Goal: Information Seeking & Learning: Learn about a topic

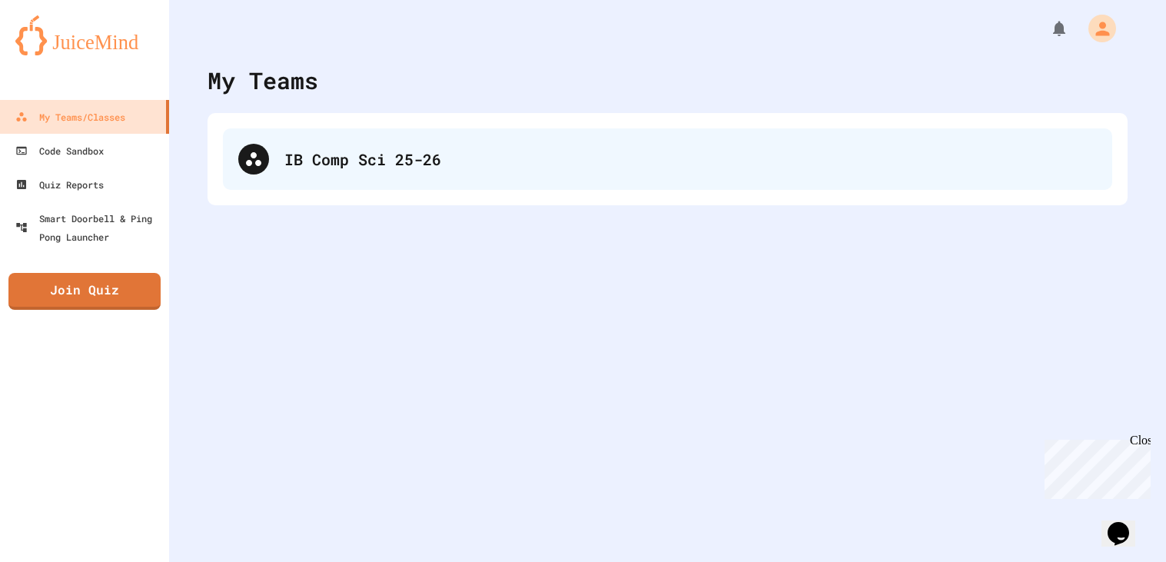
click at [326, 155] on div "IB Comp Sci 25-26" at bounding box center [690, 159] width 812 height 23
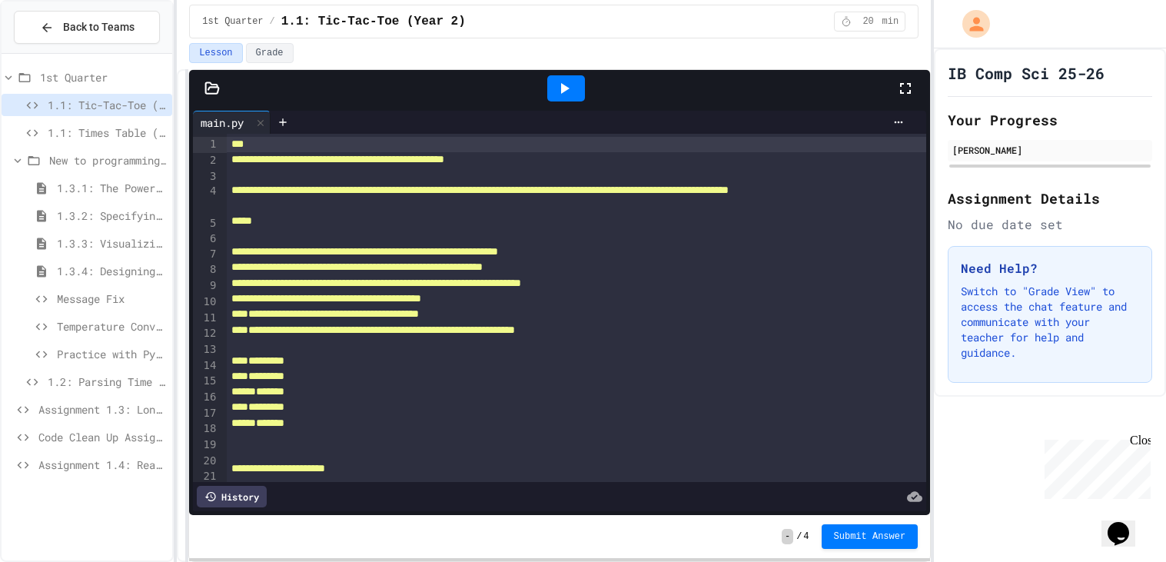
click at [14, 161] on icon at bounding box center [18, 161] width 14 height 14
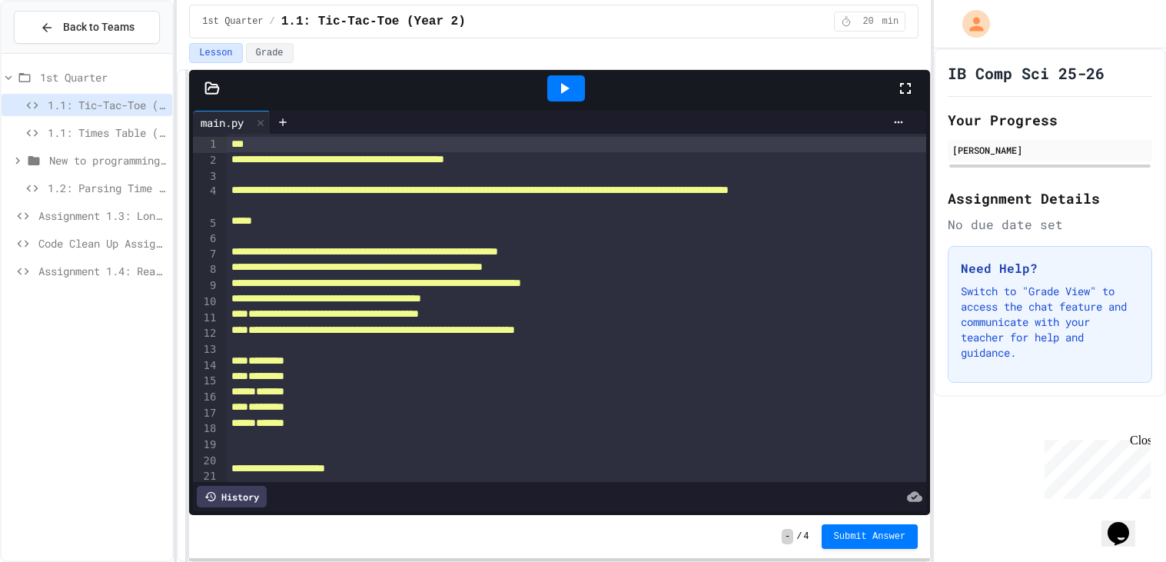
click at [102, 236] on span "Code Clean Up Assignment" at bounding box center [102, 243] width 128 height 16
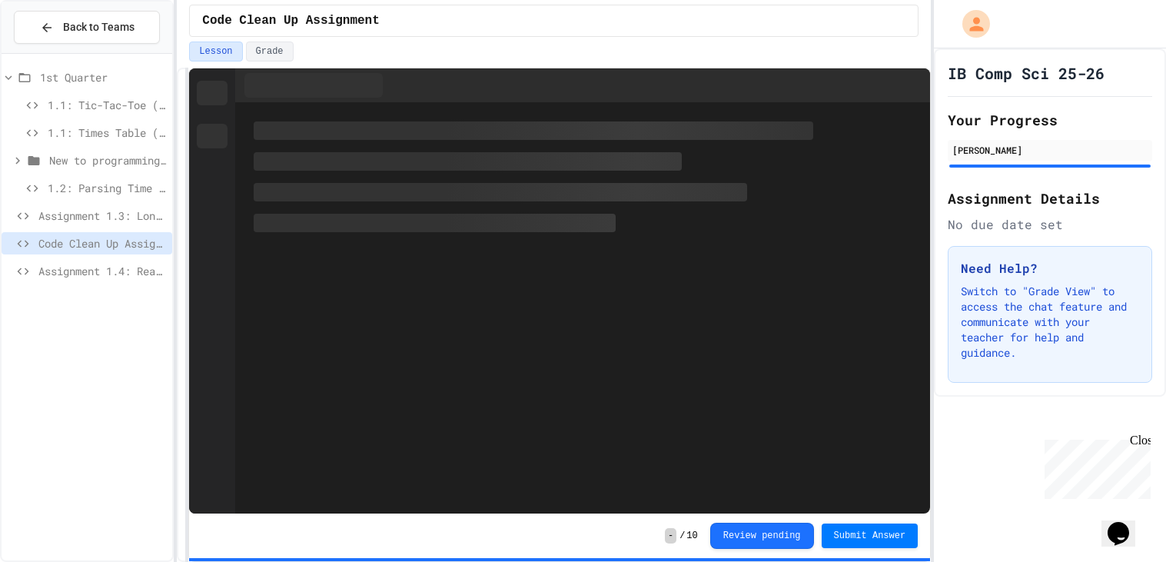
click at [86, 224] on div "Assignment 1.3: Longitude and Latitude Data" at bounding box center [87, 215] width 171 height 22
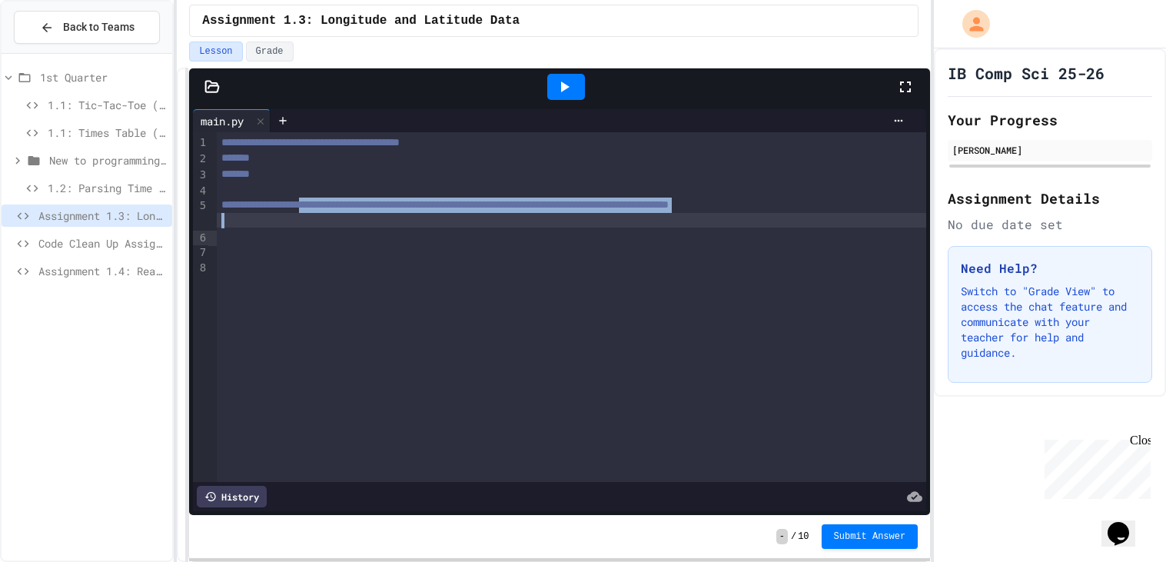
drag, startPoint x: 351, startPoint y: 207, endPoint x: 374, endPoint y: 231, distance: 34.2
click at [374, 231] on div "**********" at bounding box center [572, 307] width 710 height 350
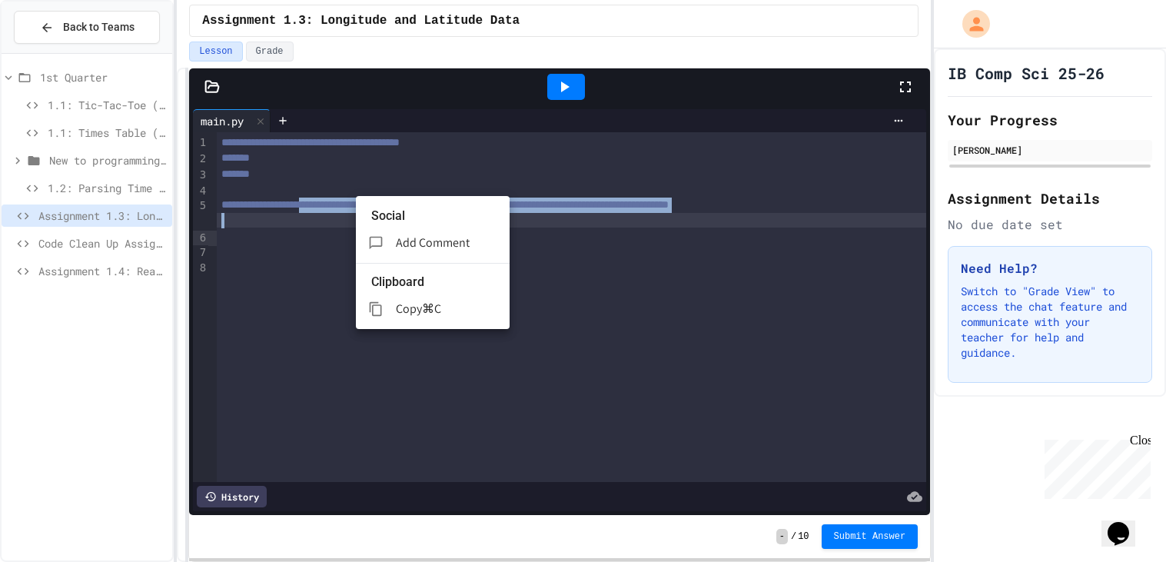
click at [422, 301] on span "Copy" at bounding box center [409, 309] width 26 height 16
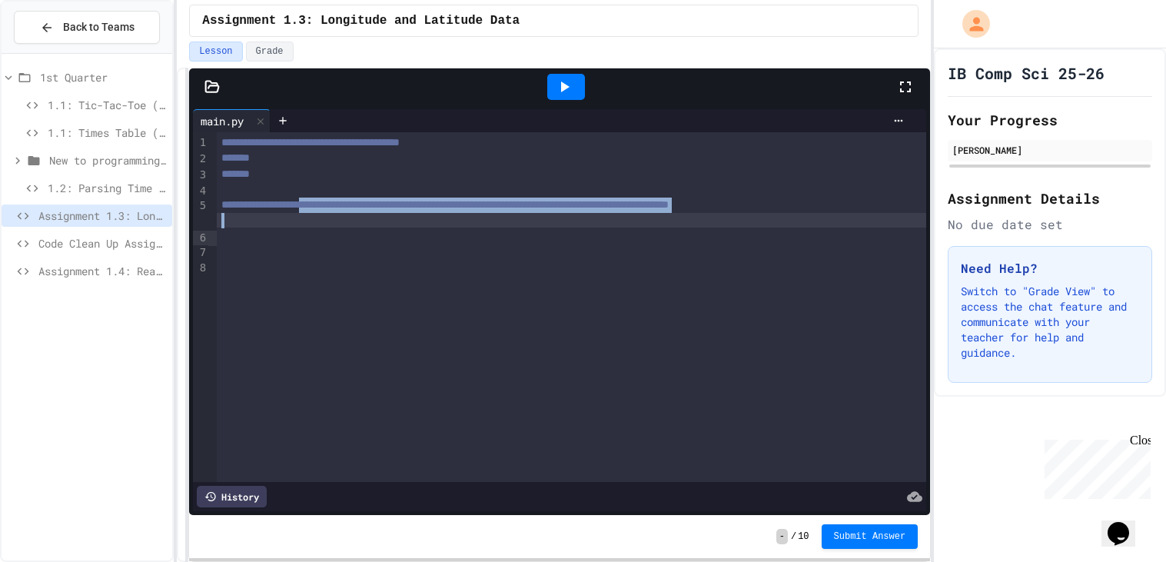
click at [77, 260] on div "Assignment 1.4: Reading and Parsing Data" at bounding box center [87, 271] width 171 height 22
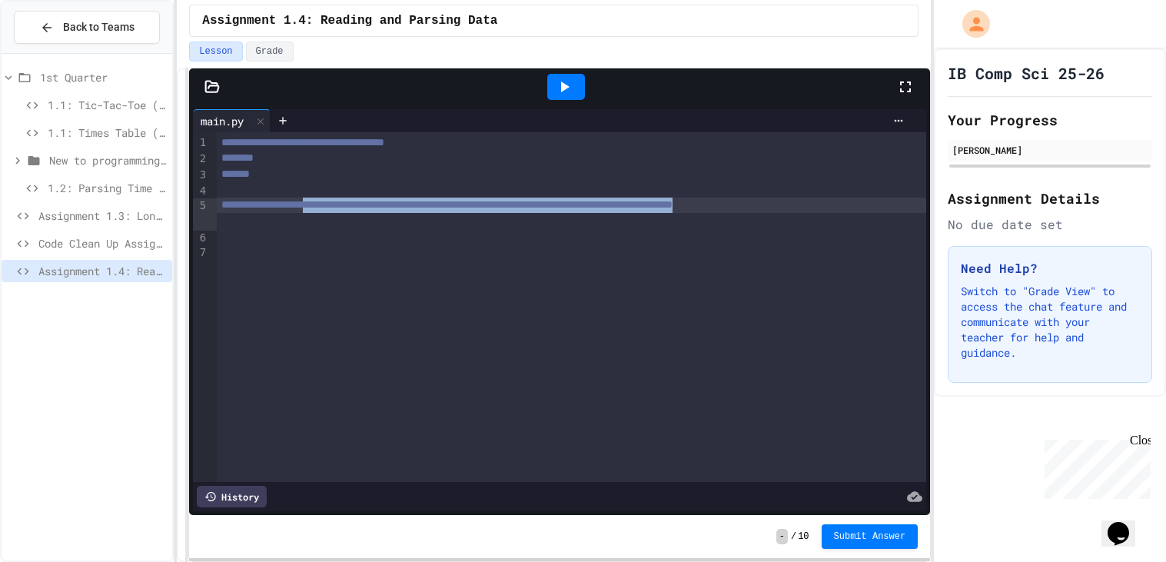
drag, startPoint x: 354, startPoint y: 204, endPoint x: 377, endPoint y: 218, distance: 27.2
click at [377, 213] on div "**********" at bounding box center [572, 205] width 710 height 15
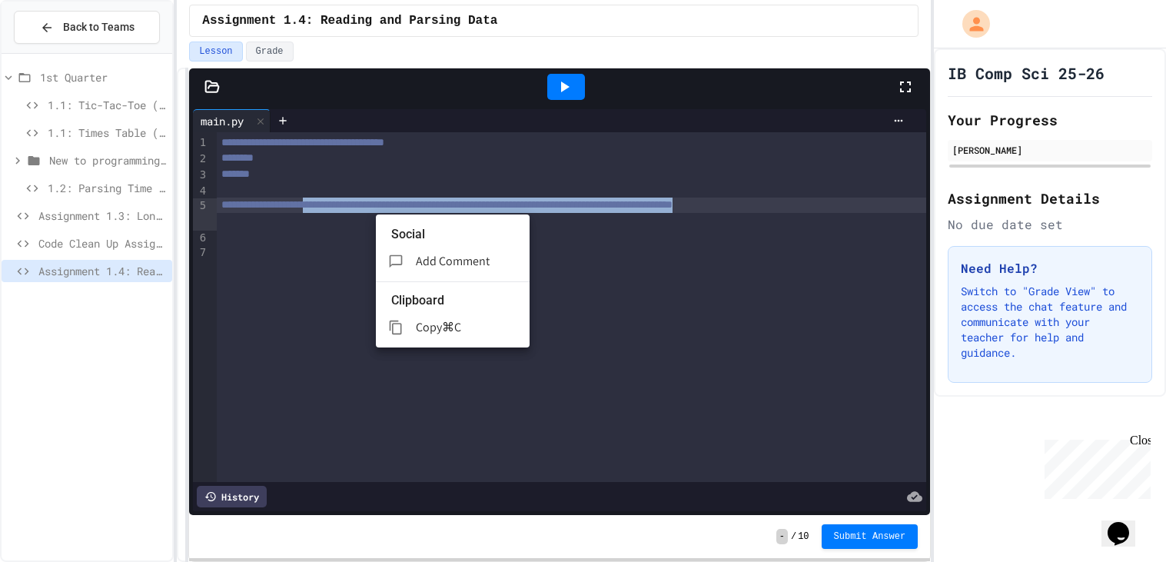
click at [442, 319] on span "Copy" at bounding box center [429, 327] width 26 height 16
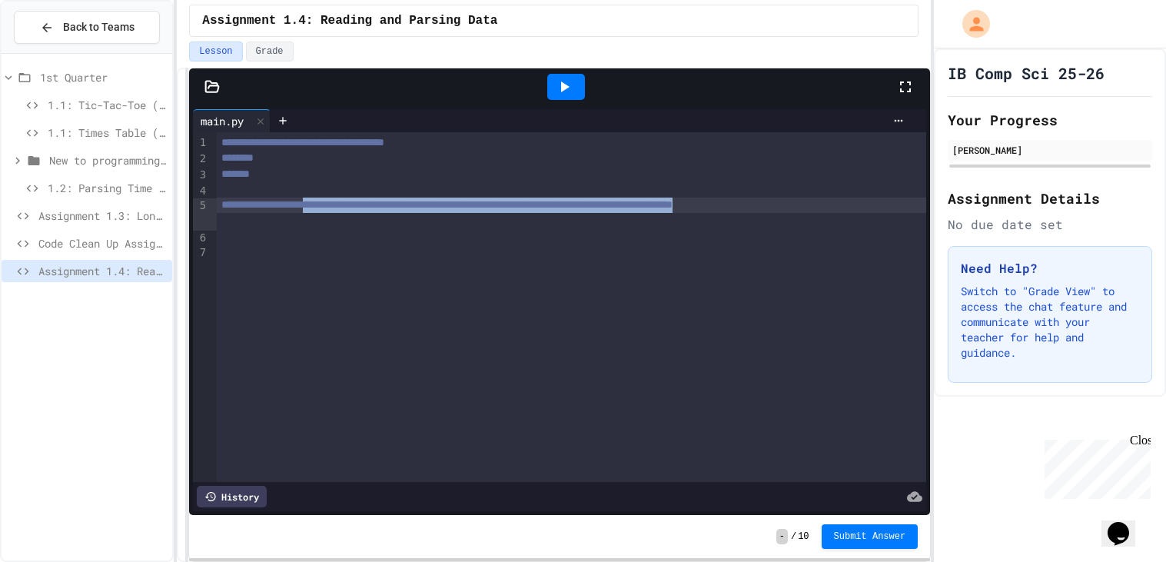
click at [215, 88] on icon at bounding box center [211, 86] width 15 height 15
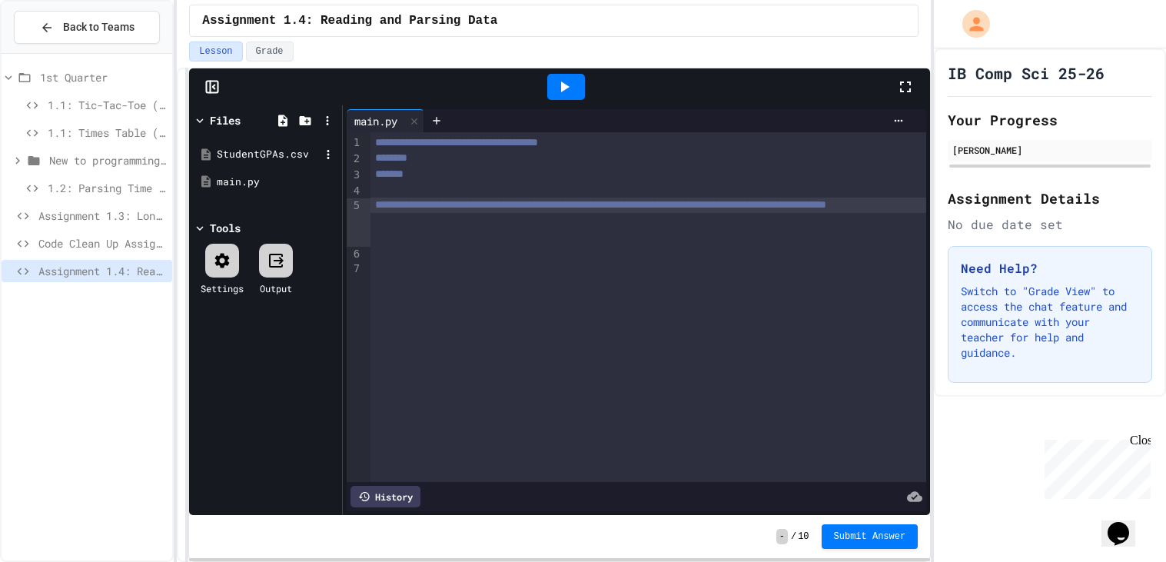
click at [244, 158] on div "StudentGPAs.csv" at bounding box center [268, 154] width 103 height 15
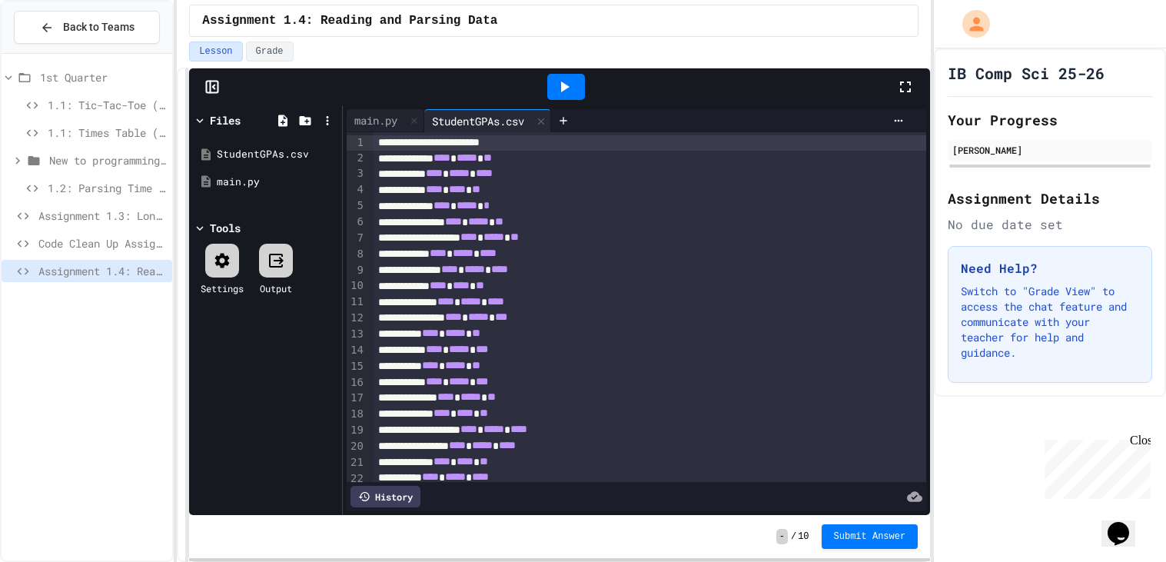
click at [93, 223] on div "Assignment 1.3: Longitude and Latitude Data" at bounding box center [87, 215] width 171 height 22
